Goal: Task Accomplishment & Management: Use online tool/utility

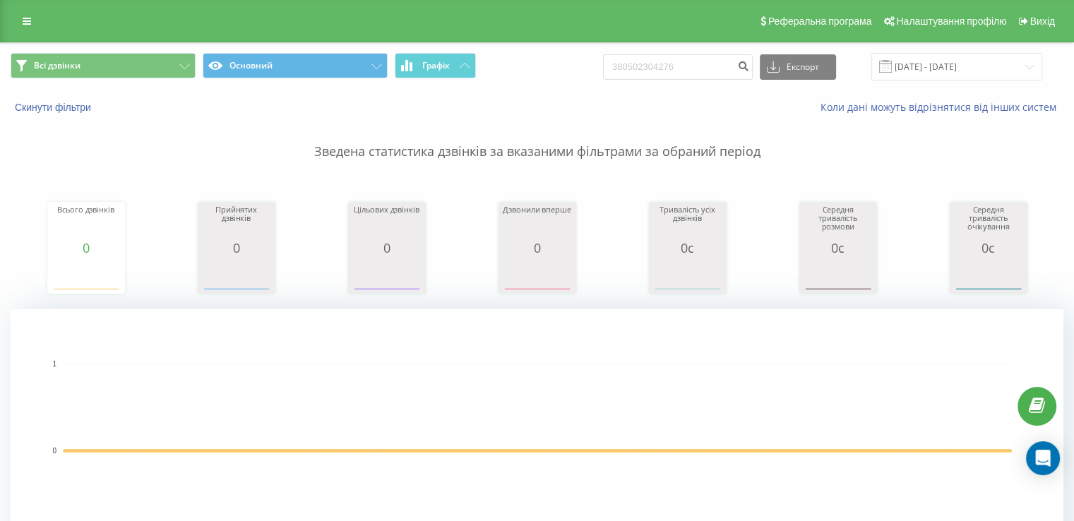
click at [674, 80] on div "380502304276 Експорт .csv .xls .xlsx [DATE] - [DATE]" at bounding box center [822, 67] width 439 height 28
click at [674, 69] on input "380502304276" at bounding box center [678, 66] width 150 height 25
paste input "688885600"
type input "380688885600"
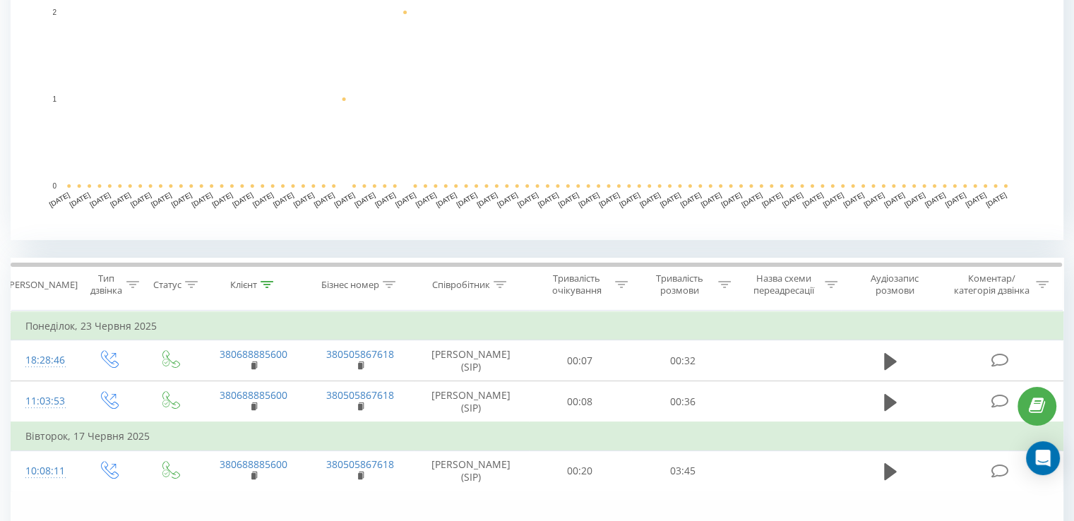
scroll to position [353, 0]
